Goal: Browse casually

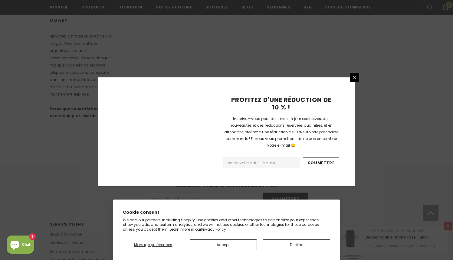
scroll to position [374, 0]
